Goal: Task Accomplishment & Management: Complete application form

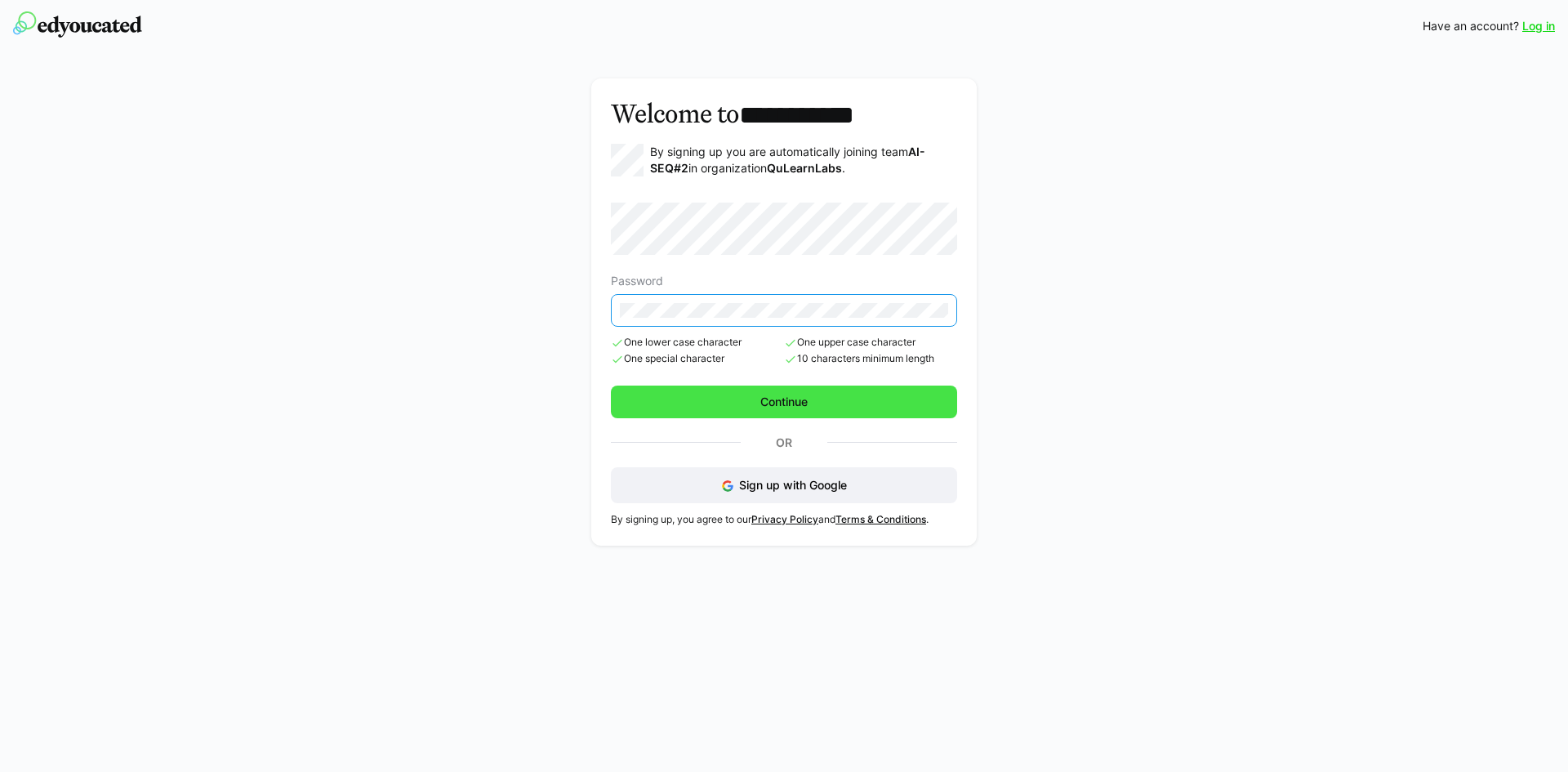
click at [758, 404] on span "Continue" at bounding box center [784, 402] width 52 height 16
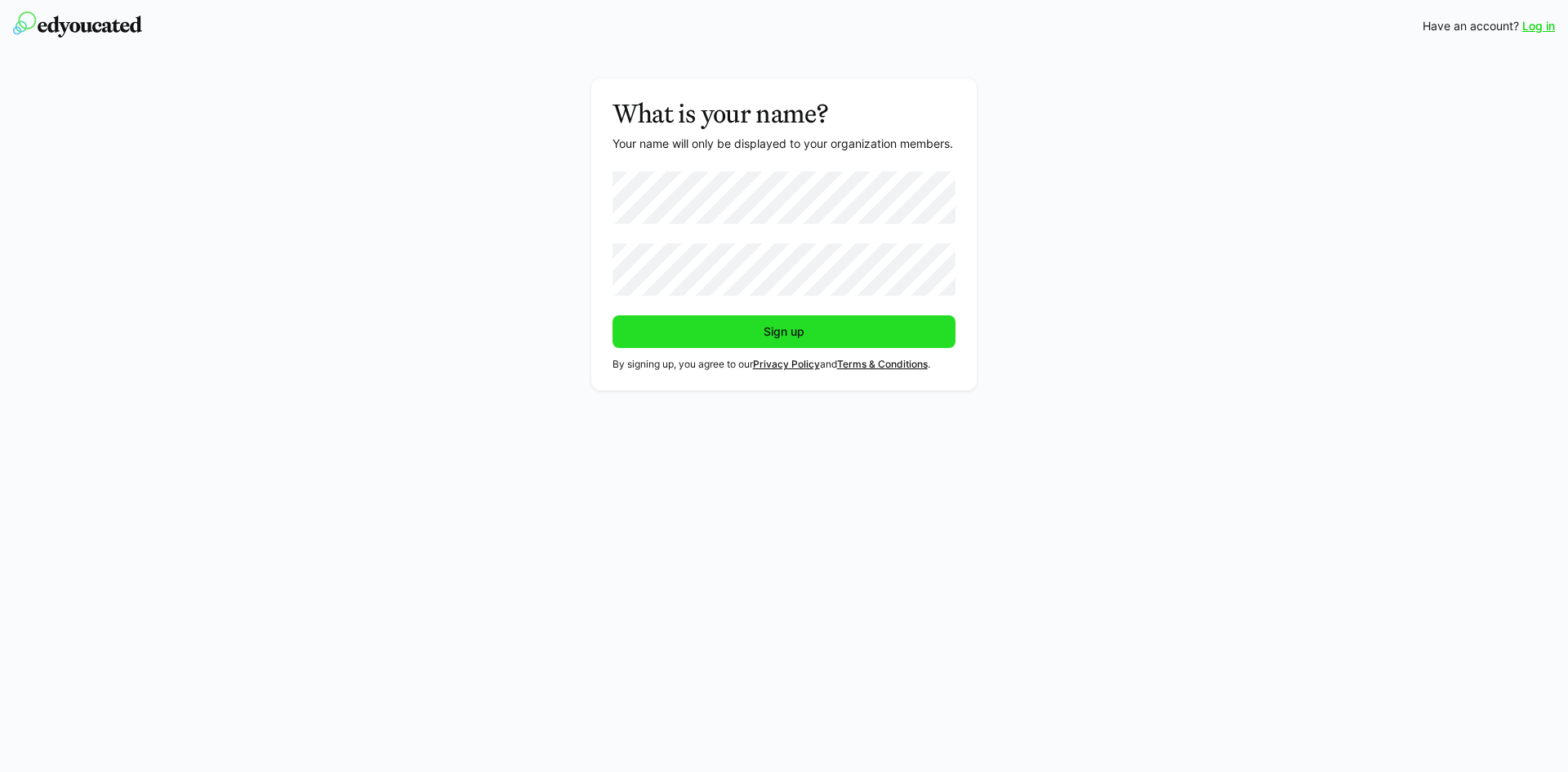
click at [786, 346] on span "Sign up" at bounding box center [784, 331] width 344 height 33
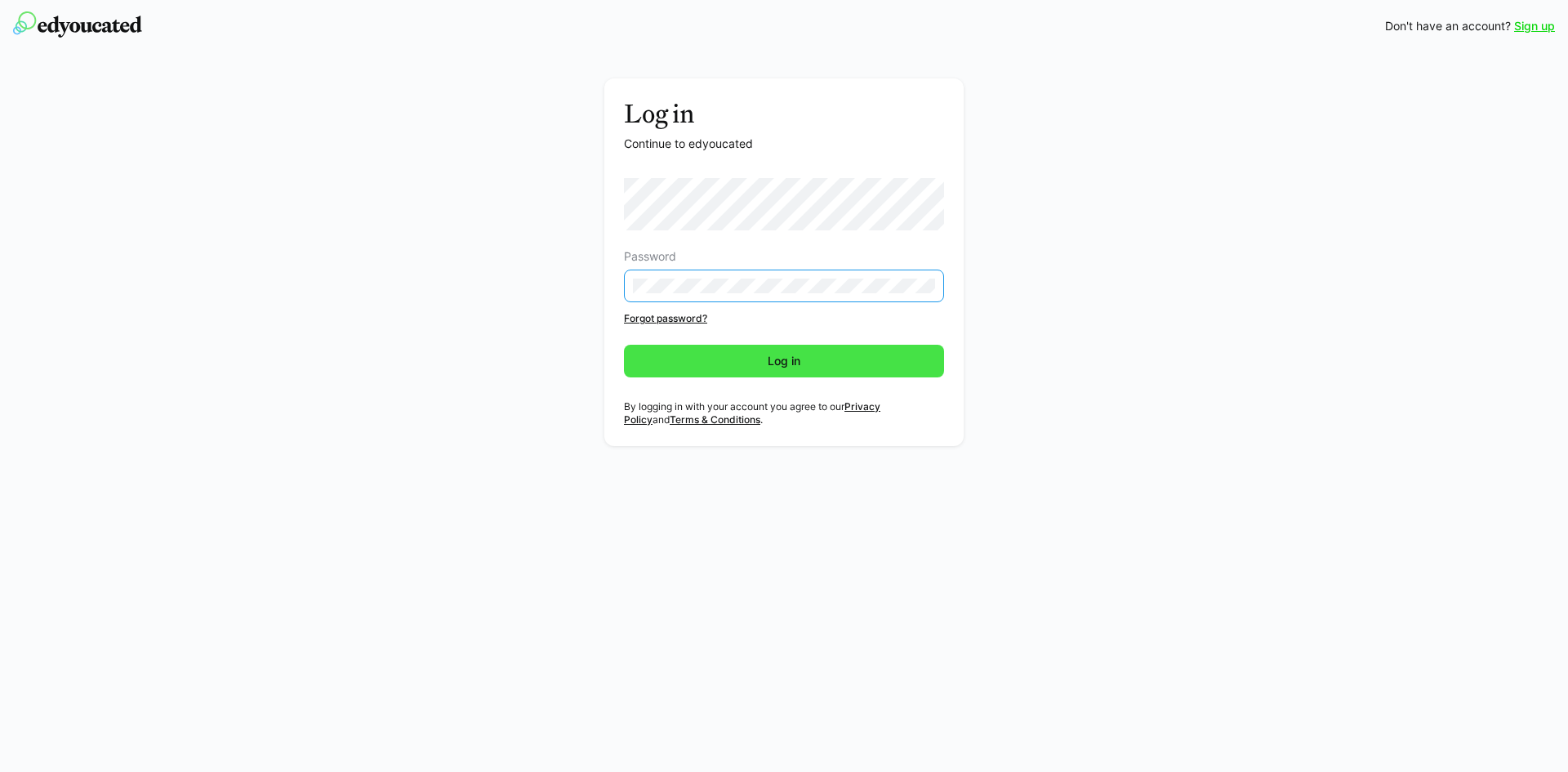
click at [787, 352] on span "Log in" at bounding box center [784, 361] width 320 height 33
